Goal: Communication & Community: Answer question/provide support

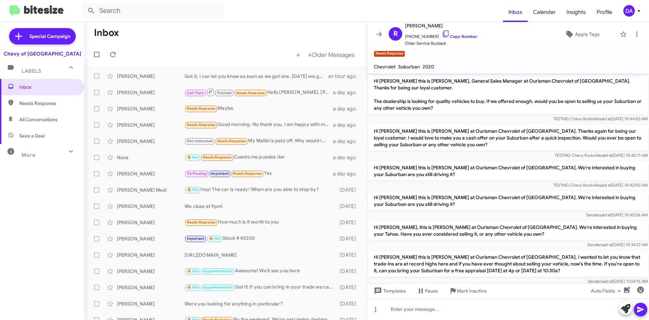
scroll to position [386, 0]
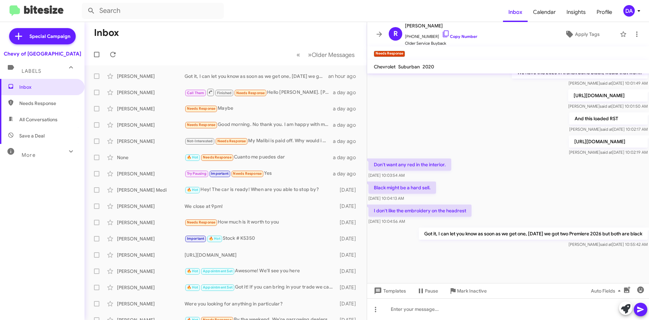
click at [108, 60] on mat-toolbar-row "« Previous » Next Older Messages" at bounding box center [226, 55] width 282 height 22
click at [110, 57] on icon at bounding box center [113, 54] width 8 height 8
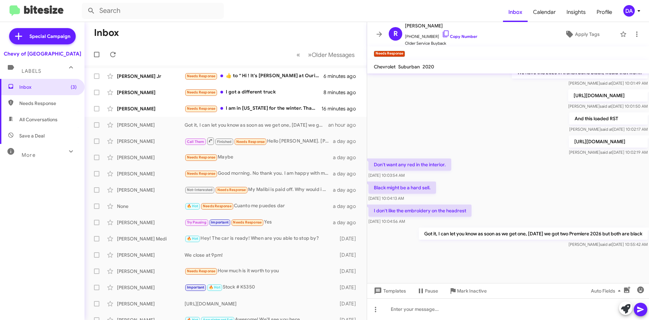
click at [351, 16] on form at bounding box center [292, 11] width 421 height 16
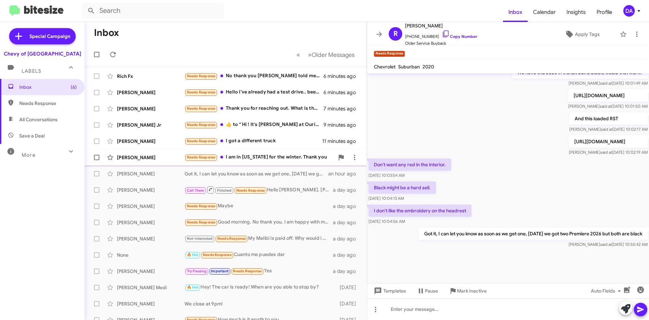
click at [269, 155] on div "Needs Response I am in [US_STATE] for the winter. Thank you" at bounding box center [260, 157] width 150 height 8
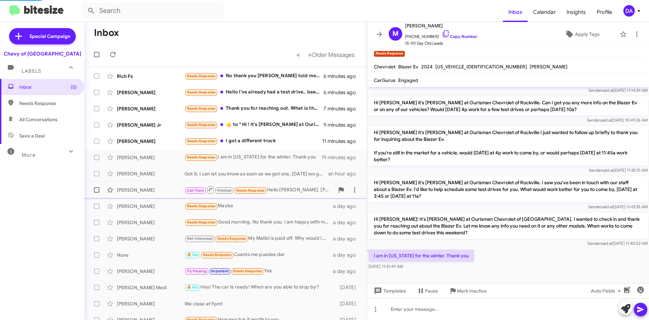
scroll to position [85, 0]
click at [463, 290] on span "Mark Inactive" at bounding box center [472, 290] width 30 height 12
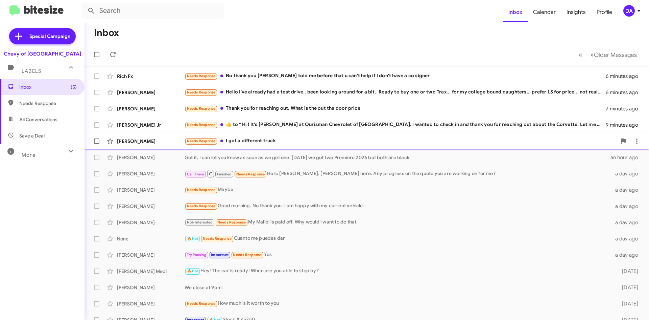
click at [264, 148] on span "[PERSON_NAME] Needs Response I got a different truck 11 minutes ago" at bounding box center [367, 141] width 565 height 16
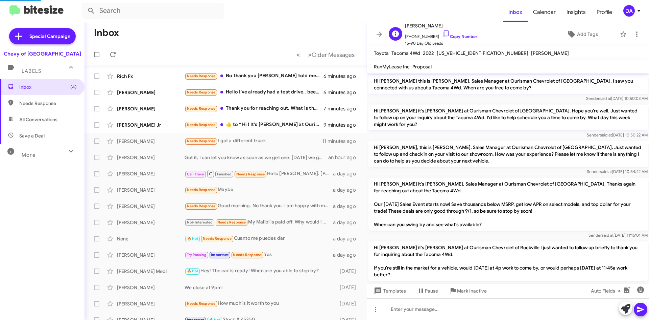
scroll to position [110, 0]
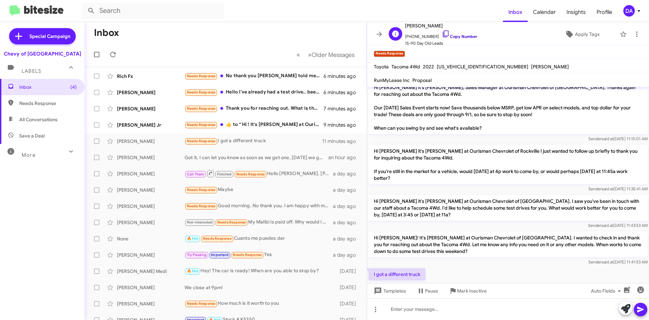
click at [462, 37] on link "Copy Number" at bounding box center [460, 36] width 36 height 5
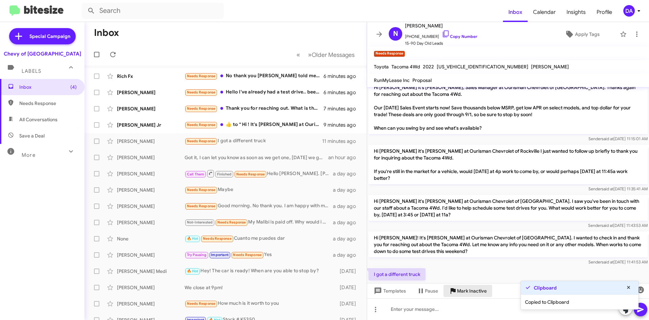
click at [466, 293] on span "Mark Inactive" at bounding box center [472, 290] width 30 height 12
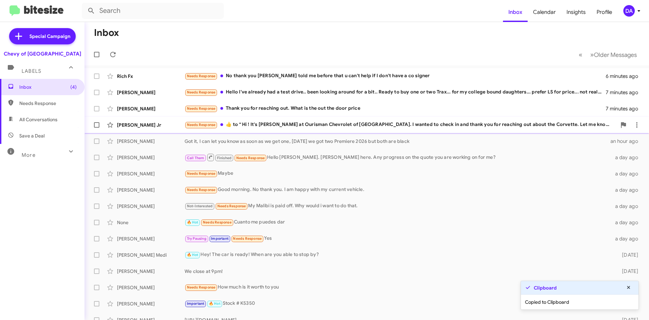
click at [287, 127] on div "Needs Response ​👍​ to “ Hi ! It's [PERSON_NAME] at Ourisman Chevrolet of [GEOGR…" at bounding box center [401, 125] width 432 height 8
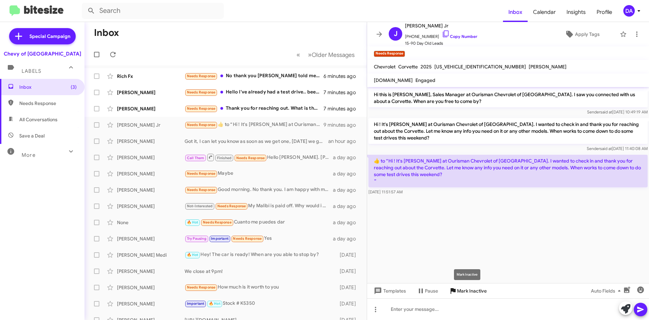
click at [477, 293] on span "Mark Inactive" at bounding box center [472, 290] width 30 height 12
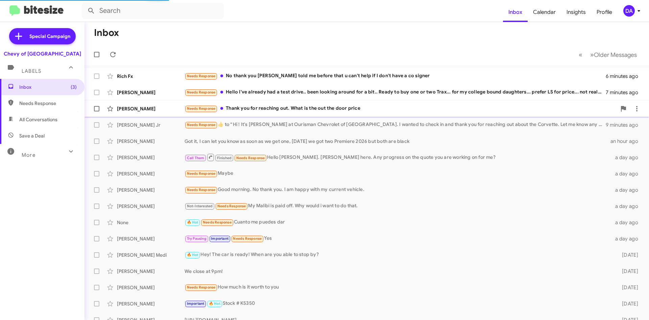
click at [263, 111] on div "Needs Response Thank you for reaching out. What is the out the door price" at bounding box center [401, 108] width 432 height 8
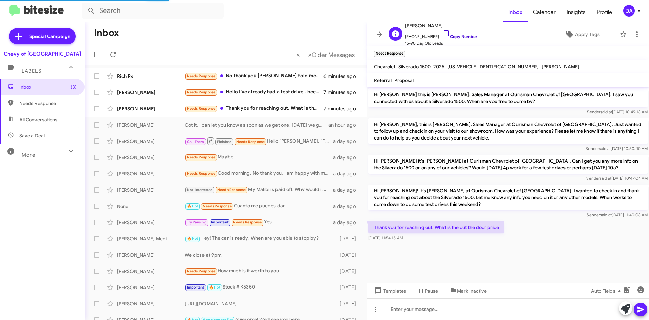
click at [462, 37] on link "Copy Number" at bounding box center [460, 36] width 36 height 5
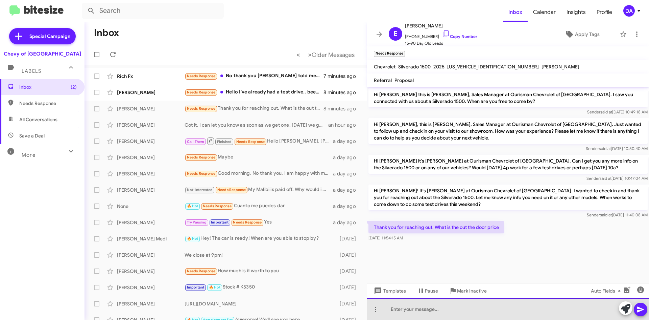
click at [433, 317] on div at bounding box center [508, 309] width 282 height 22
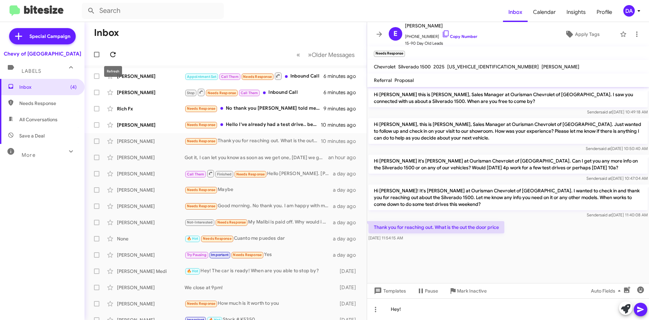
click at [110, 55] on icon at bounding box center [113, 54] width 8 height 8
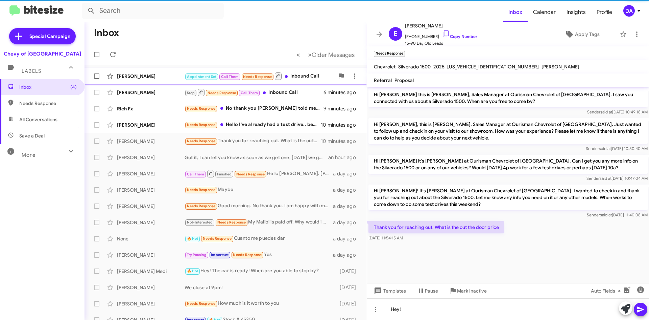
click at [137, 77] on div "[PERSON_NAME]" at bounding box center [151, 76] width 68 height 7
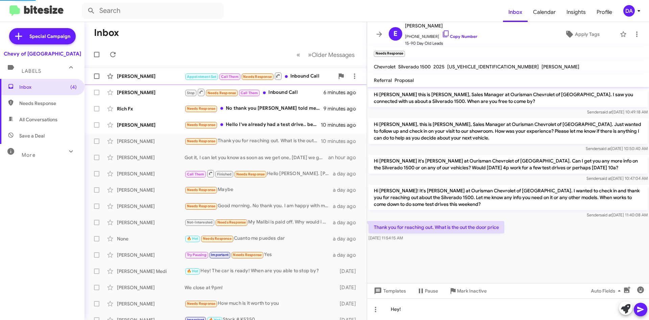
scroll to position [348, 0]
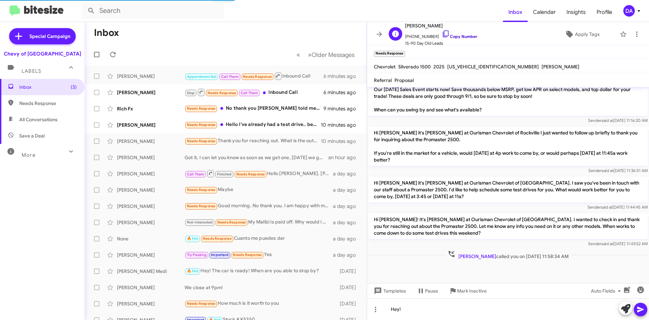
click at [460, 36] on link "Copy Number" at bounding box center [460, 36] width 36 height 5
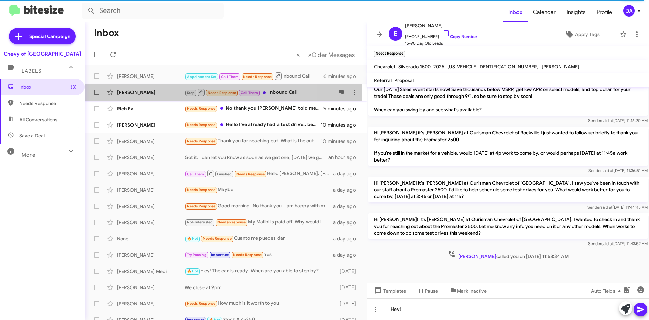
click at [168, 92] on div "[PERSON_NAME]" at bounding box center [151, 92] width 68 height 7
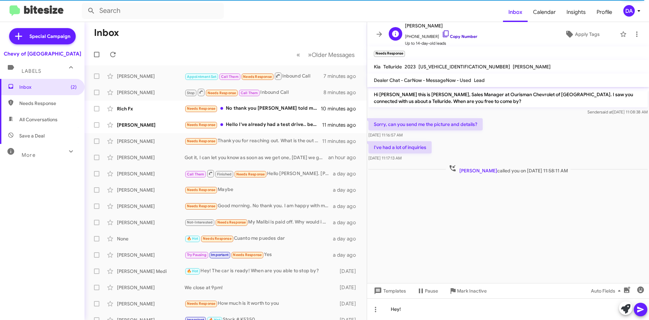
click at [463, 37] on link "Copy Number" at bounding box center [460, 36] width 36 height 5
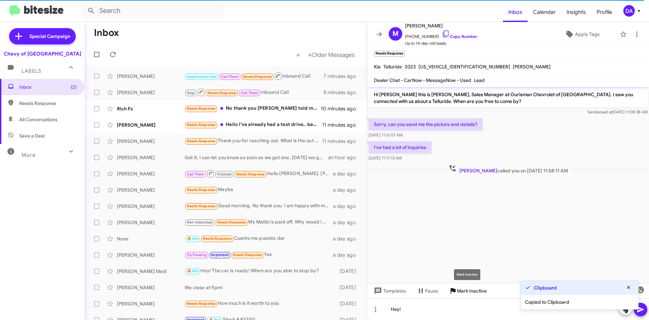
click at [468, 289] on span "Mark Inactive" at bounding box center [472, 290] width 30 height 12
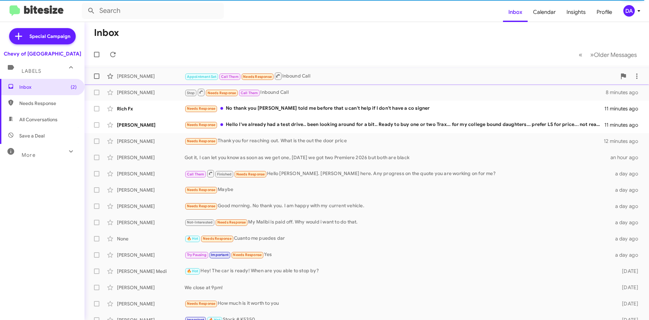
click at [274, 77] on small "Needs Response" at bounding box center [258, 76] width 32 height 6
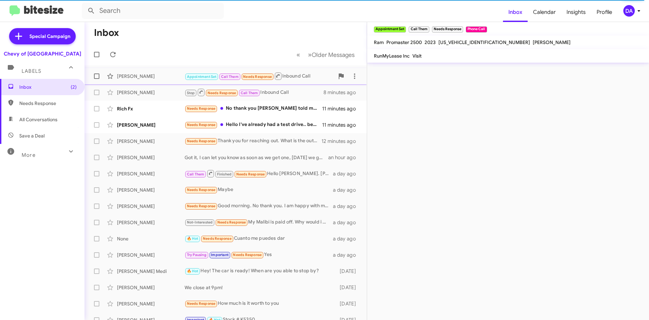
click at [159, 79] on div "[PERSON_NAME]" at bounding box center [151, 76] width 68 height 7
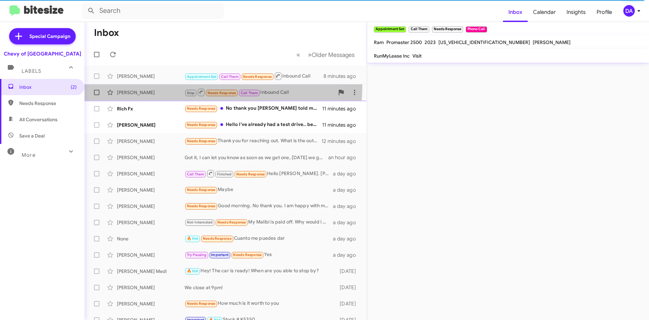
click at [179, 85] on span "[PERSON_NAME] Stop Needs Response Call Them Inbound Call 8 minutes ago" at bounding box center [226, 92] width 282 height 16
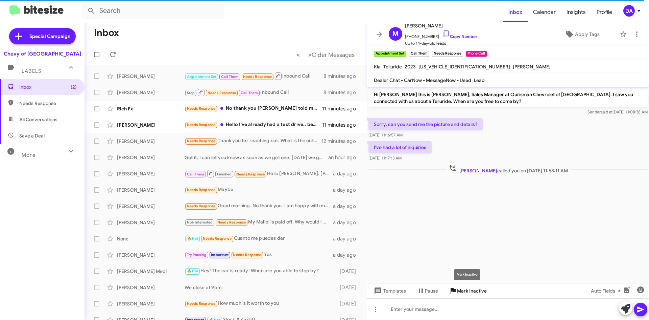
click at [473, 291] on span "Mark Inactive" at bounding box center [472, 290] width 30 height 12
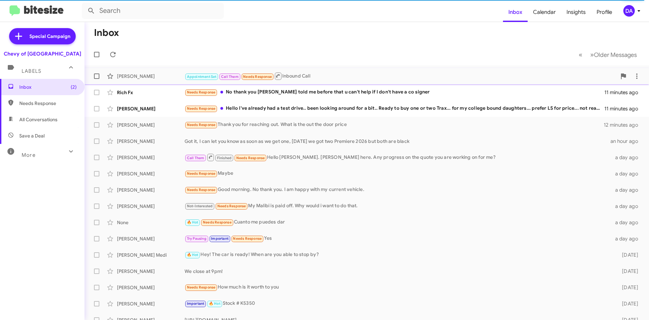
click at [146, 76] on div "[PERSON_NAME]" at bounding box center [151, 76] width 68 height 7
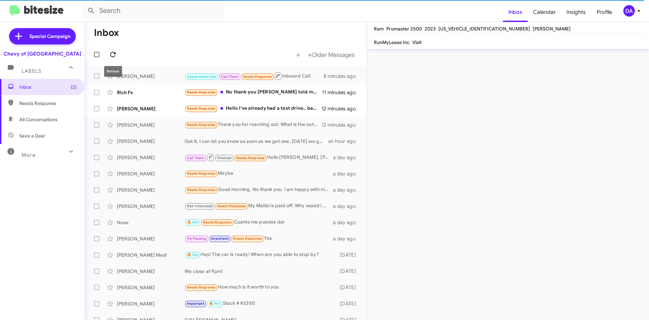
click at [112, 55] on icon at bounding box center [113, 54] width 8 height 8
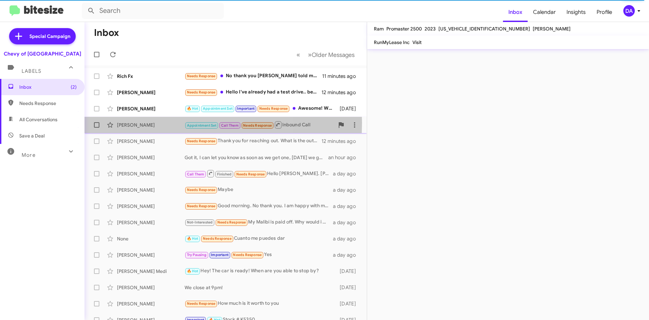
click at [156, 123] on div "[PERSON_NAME]" at bounding box center [151, 124] width 68 height 7
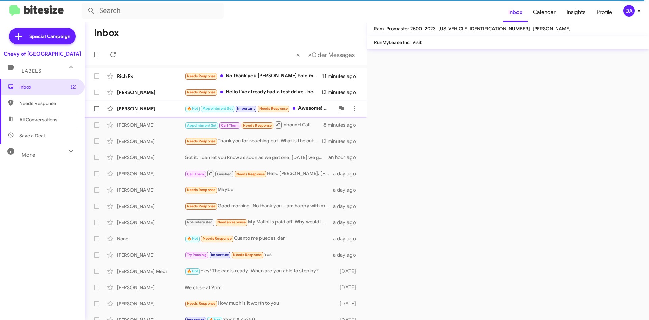
click at [160, 110] on div "[PERSON_NAME]" at bounding box center [151, 108] width 68 height 7
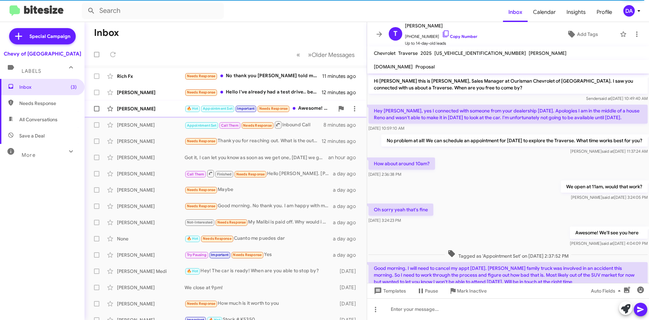
scroll to position [29, 0]
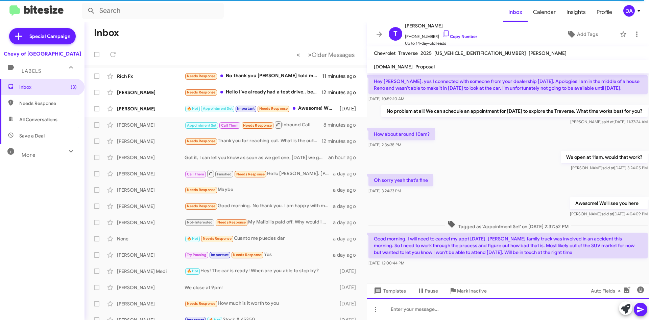
click at [442, 305] on div at bounding box center [508, 309] width 282 height 22
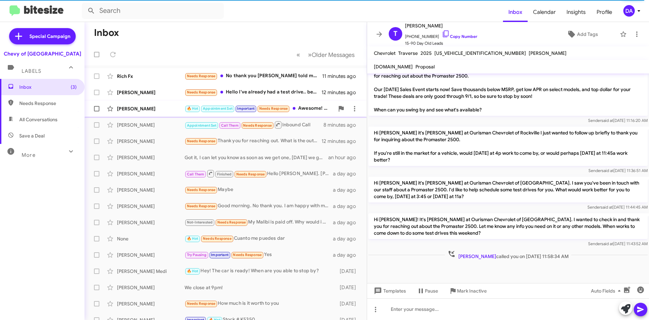
click at [136, 109] on div "[PERSON_NAME]" at bounding box center [151, 108] width 68 height 7
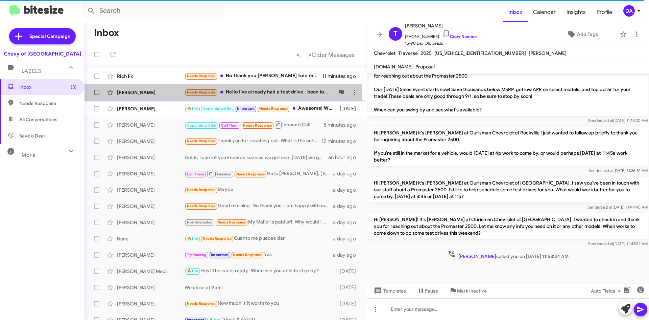
click at [143, 94] on div "[PERSON_NAME]" at bounding box center [151, 92] width 68 height 7
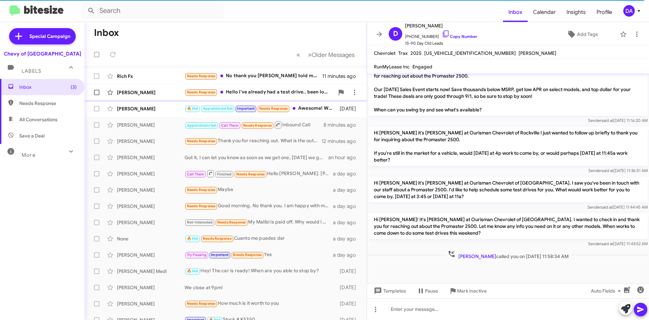
scroll to position [339, 0]
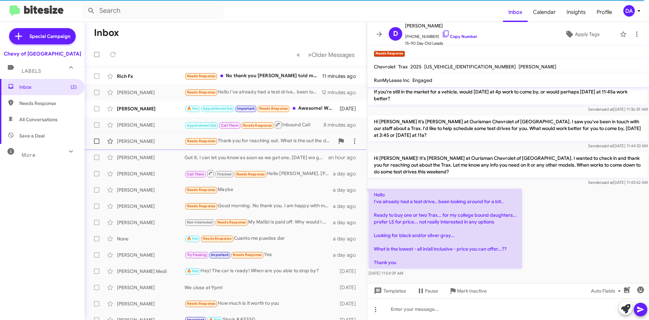
click at [147, 138] on div "[PERSON_NAME]" at bounding box center [151, 141] width 68 height 7
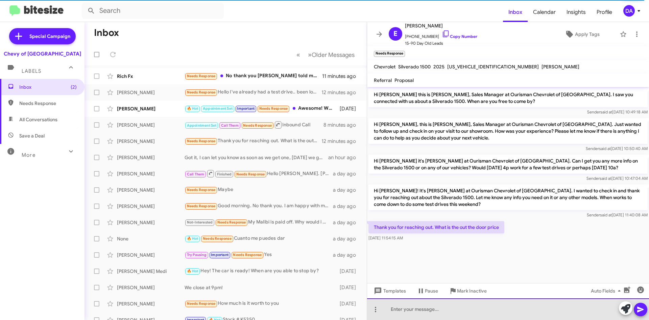
click at [434, 310] on div at bounding box center [508, 309] width 282 height 22
click at [426, 310] on div at bounding box center [508, 309] width 282 height 22
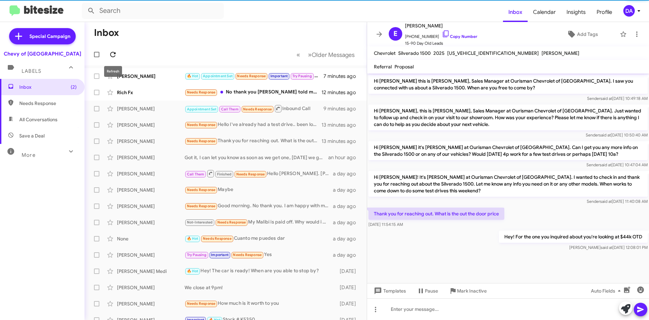
click at [110, 52] on icon at bounding box center [113, 54] width 8 height 8
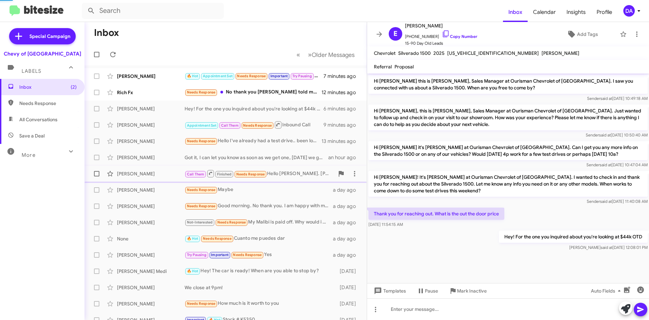
click at [239, 178] on div "[PERSON_NAME] Call Them Finished Needs Response Hello [PERSON_NAME]. [PERSON_NA…" at bounding box center [226, 174] width 272 height 14
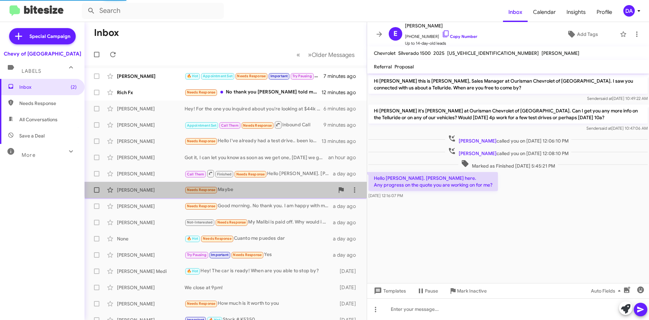
click at [237, 186] on div "Needs Response Maybe" at bounding box center [260, 190] width 150 height 8
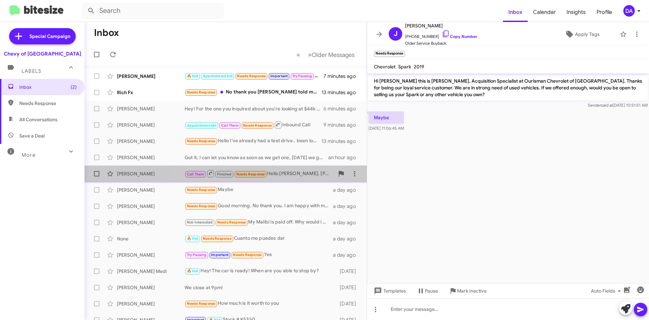
click at [260, 178] on span "Call Them Finished Needs Response" at bounding box center [226, 173] width 83 height 8
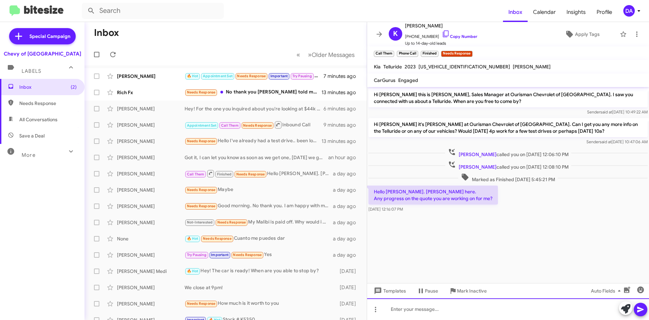
click at [469, 307] on div at bounding box center [508, 309] width 282 height 22
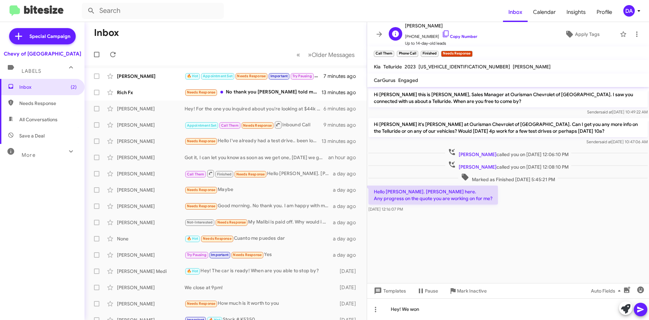
click at [457, 38] on link "Copy Number" at bounding box center [460, 36] width 36 height 5
click at [455, 40] on span "Up to 14-day-old leads" at bounding box center [441, 43] width 72 height 7
click at [488, 294] on button "Mark Inactive" at bounding box center [468, 290] width 49 height 12
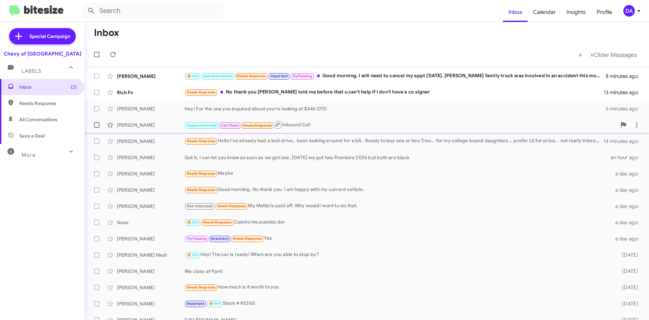
click at [344, 132] on span "[PERSON_NAME] Appointment Set Call Them Needs Response Inbound Call 10 minutes …" at bounding box center [367, 125] width 565 height 16
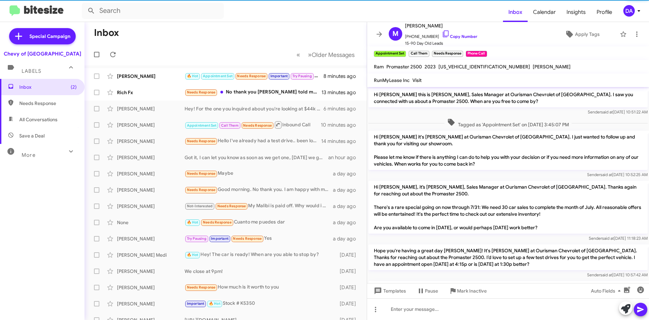
scroll to position [348, 0]
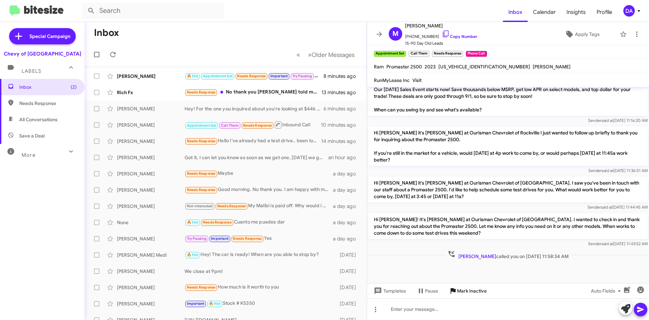
click at [471, 294] on span "Mark Inactive" at bounding box center [472, 290] width 30 height 12
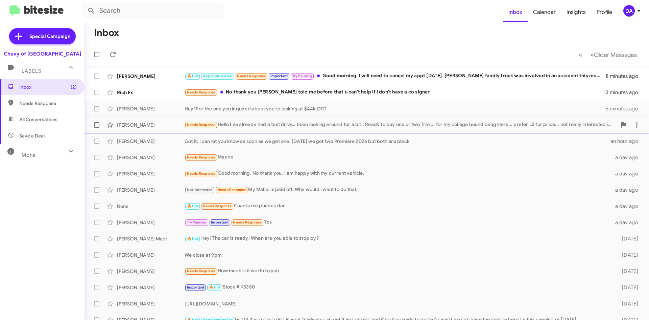
click at [263, 126] on div "Needs Response Hello I've already had a test drive.. been looking around for a …" at bounding box center [401, 125] width 432 height 8
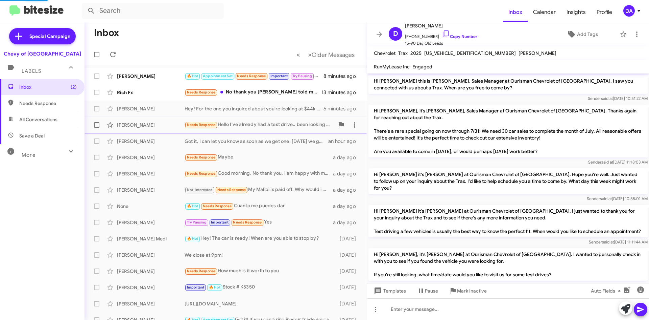
scroll to position [339, 0]
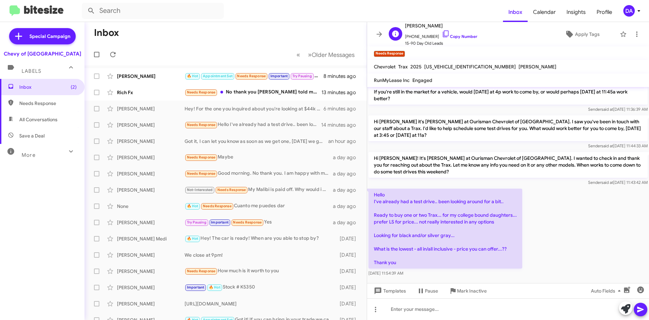
click at [449, 33] on span "[PHONE_NUMBER] Copy Number" at bounding box center [441, 35] width 72 height 10
click at [449, 35] on link "Copy Number" at bounding box center [460, 36] width 36 height 5
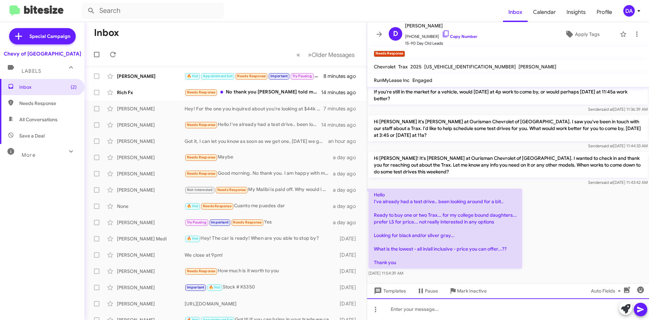
click at [418, 308] on div at bounding box center [508, 309] width 282 height 22
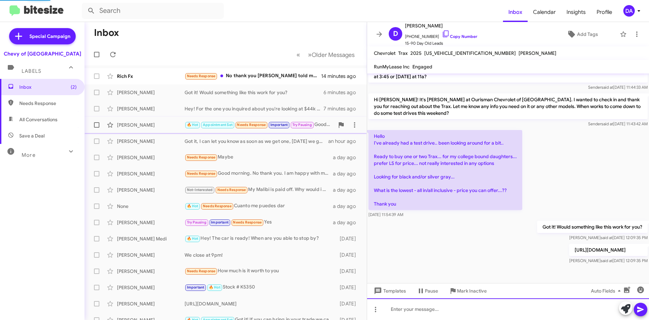
scroll to position [389, 0]
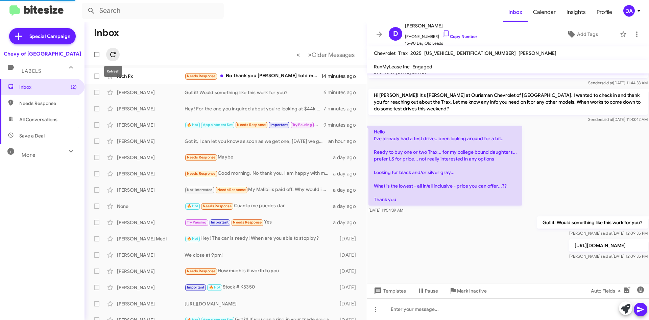
click at [112, 57] on icon at bounding box center [112, 54] width 5 height 5
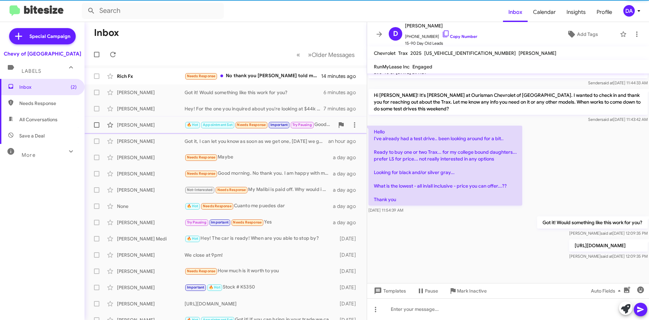
click at [142, 121] on div "[PERSON_NAME]" at bounding box center [151, 124] width 68 height 7
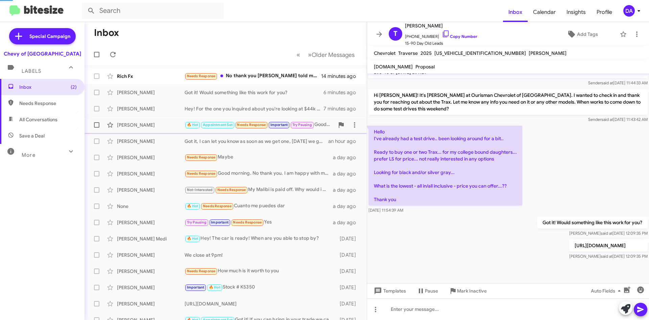
scroll to position [43, 0]
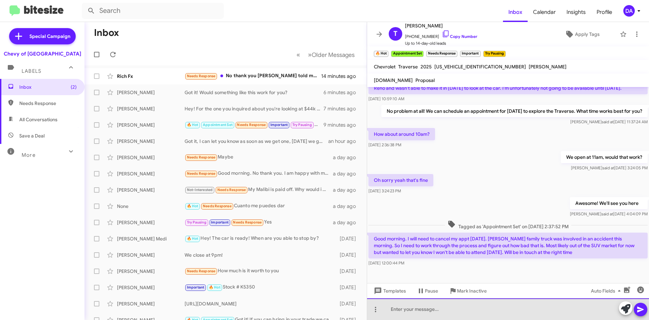
click at [448, 312] on div at bounding box center [508, 309] width 282 height 22
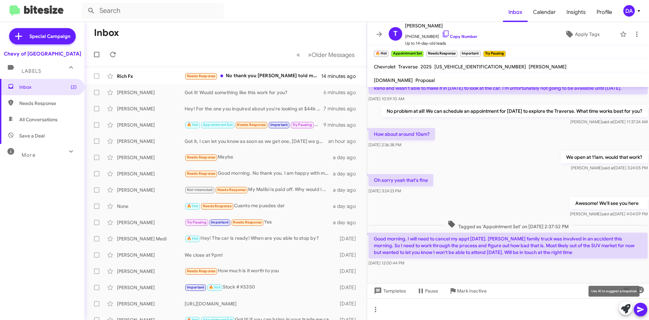
click at [628, 308] on icon at bounding box center [625, 308] width 9 height 9
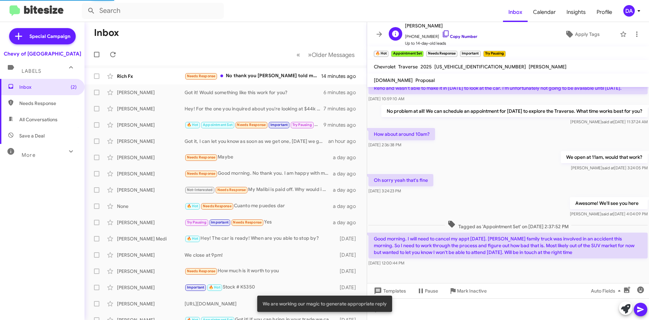
click at [460, 36] on link "Copy Number" at bounding box center [460, 36] width 36 height 5
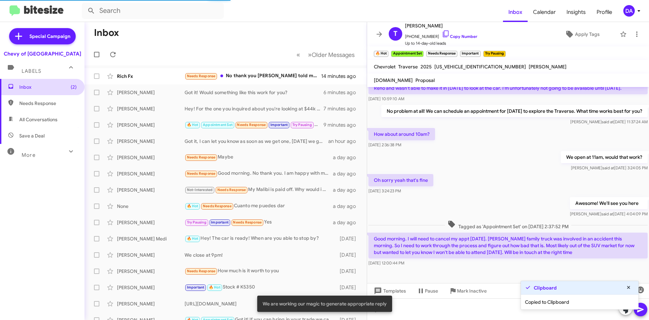
scroll to position [109, 0]
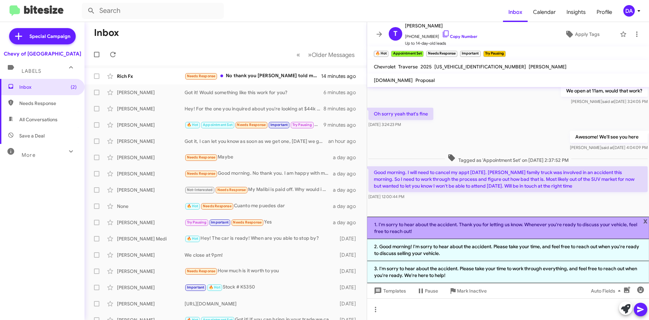
click at [449, 220] on li "1. I'm sorry to hear about the accident. Thank you for letting us know. Wheneve…" at bounding box center [508, 227] width 282 height 22
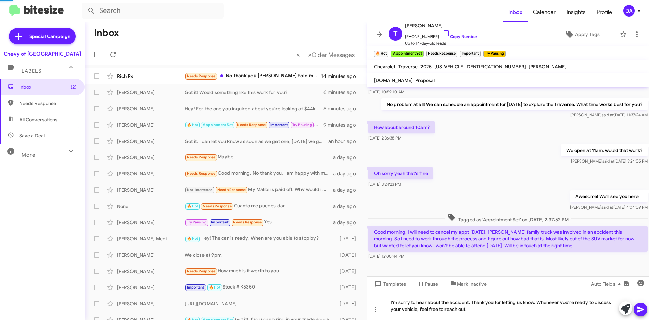
scroll to position [50, 0]
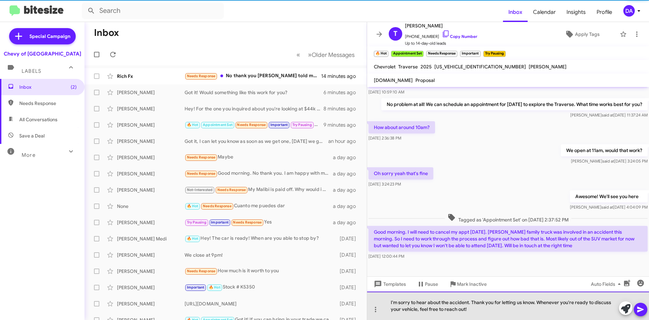
click at [649, 310] on div "I'm sorry to hear about the accident. Thank you for letting us know. Whenever y…" at bounding box center [508, 305] width 282 height 28
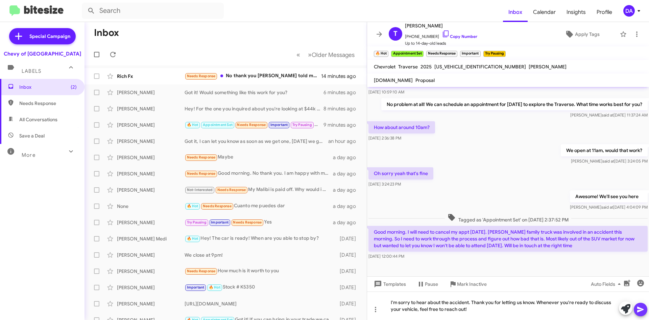
click at [644, 310] on icon at bounding box center [641, 309] width 8 height 8
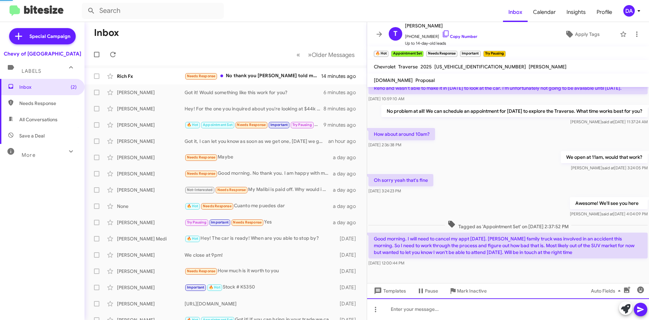
scroll to position [0, 0]
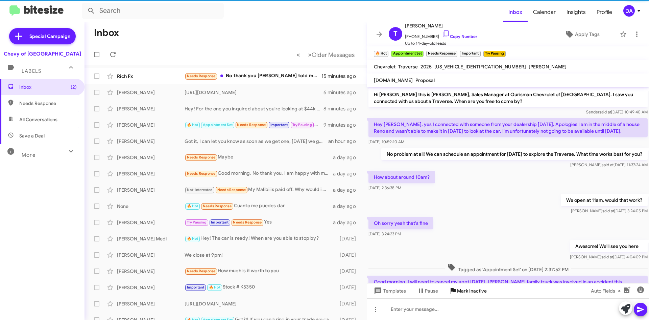
click at [477, 288] on span "Mark Inactive" at bounding box center [472, 290] width 30 height 12
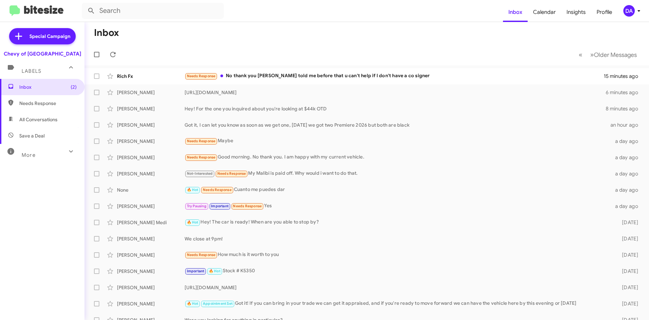
drag, startPoint x: 119, startPoint y: 48, endPoint x: 114, endPoint y: 52, distance: 6.2
click at [119, 48] on mat-toolbar-row "« Previous » Next Older Messages" at bounding box center [367, 55] width 565 height 22
click at [114, 52] on icon at bounding box center [113, 54] width 8 height 8
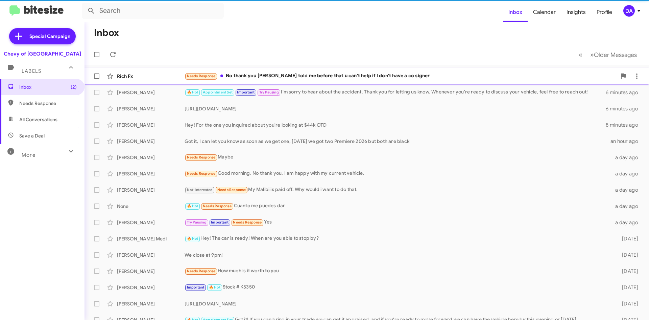
click at [260, 74] on div "Needs Response No thank you [PERSON_NAME] told me before that u can't help if I…" at bounding box center [401, 76] width 432 height 8
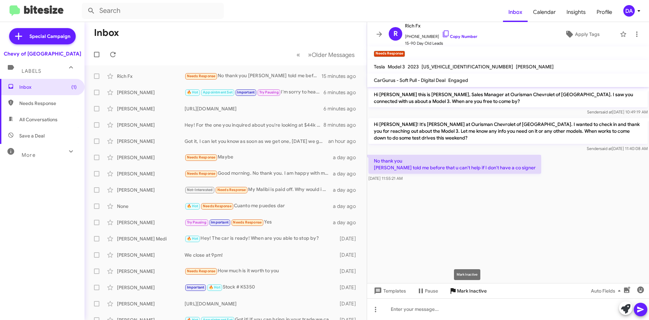
click at [468, 286] on span "Mark Inactive" at bounding box center [472, 290] width 30 height 12
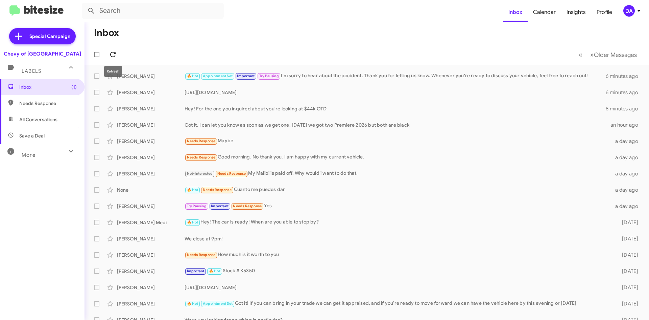
click at [117, 50] on button at bounding box center [113, 55] width 14 height 14
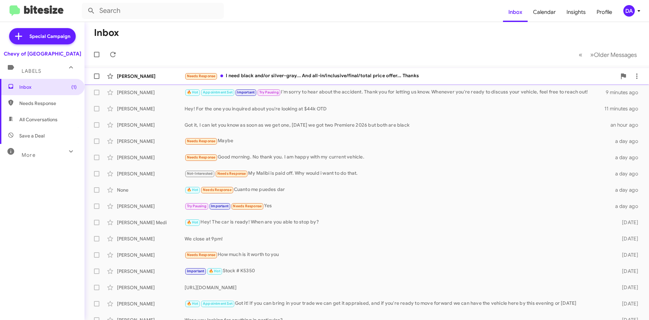
click at [250, 69] on span "[PERSON_NAME] Needs Response I need black and/or silver-gray... And all-in/incl…" at bounding box center [367, 76] width 565 height 16
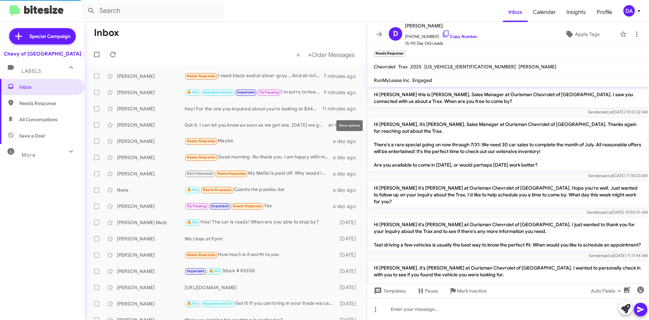
scroll to position [441, 0]
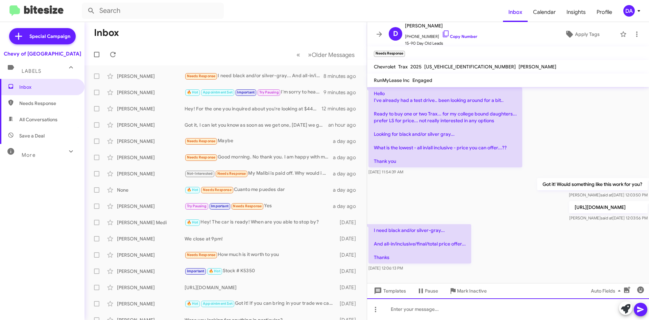
click at [419, 306] on div at bounding box center [508, 309] width 282 height 22
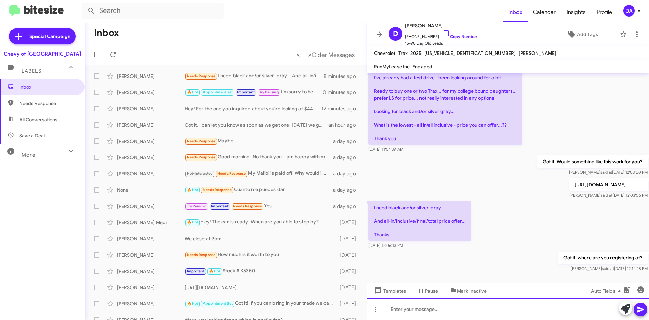
scroll to position [465, 0]
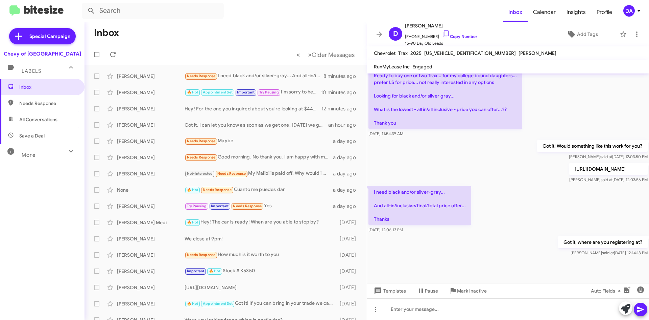
click at [569, 170] on p "[URL][DOMAIN_NAME]" at bounding box center [608, 169] width 78 height 12
copy p "[URL][DOMAIN_NAME]"
click at [109, 55] on span at bounding box center [113, 54] width 14 height 8
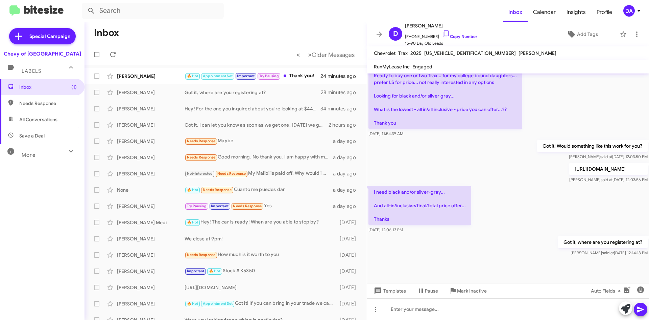
click at [25, 213] on div "Inbox (1) Needs Response All Conversations Save a Deal More Important 🔥 Hot App…" at bounding box center [42, 175] width 85 height 192
click at [115, 55] on icon at bounding box center [113, 54] width 8 height 8
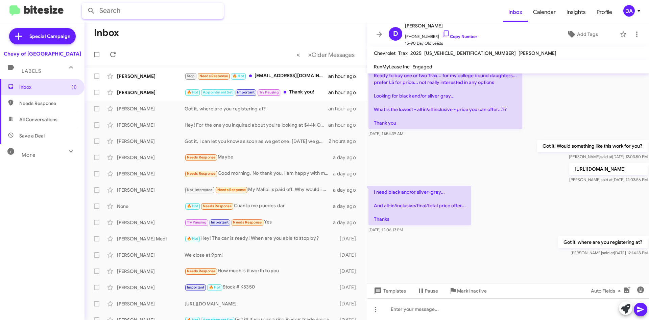
click at [133, 10] on input "text" at bounding box center [153, 11] width 142 height 16
type input "[US_VEHICLE_IDENTIFICATION_NUMBER]"
click at [51, 309] on div "Special Campaign Chevy of Rockville Labels Inbox (1) Needs Response All Convers…" at bounding box center [42, 169] width 85 height 295
